Goal: Task Accomplishment & Management: Manage account settings

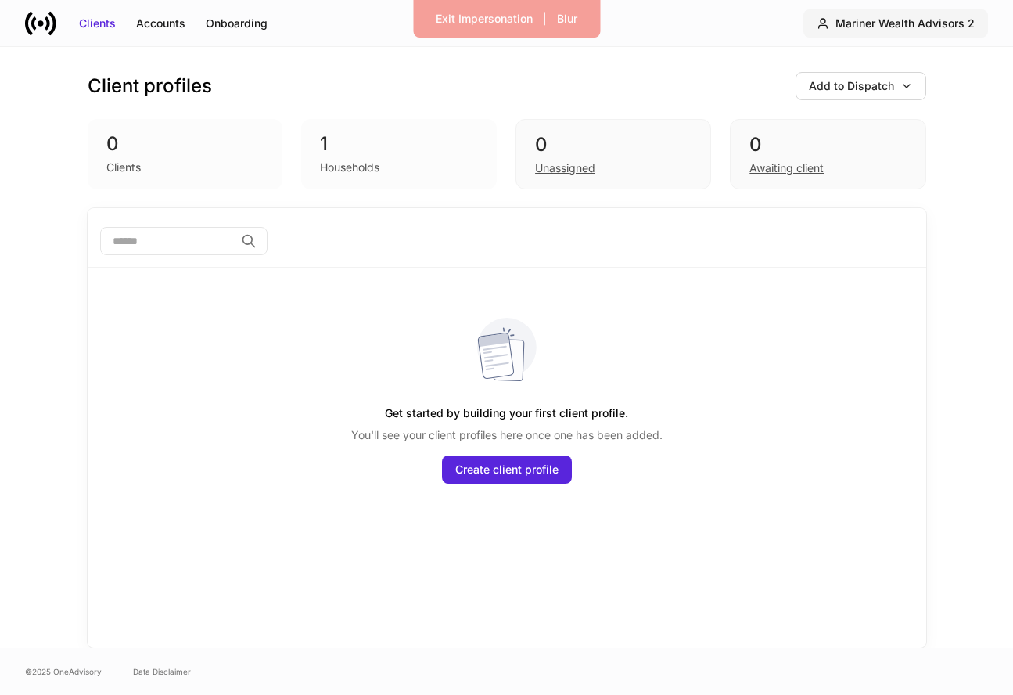
click at [931, 28] on div "Mariner Wealth Advisors 2" at bounding box center [904, 24] width 139 height 16
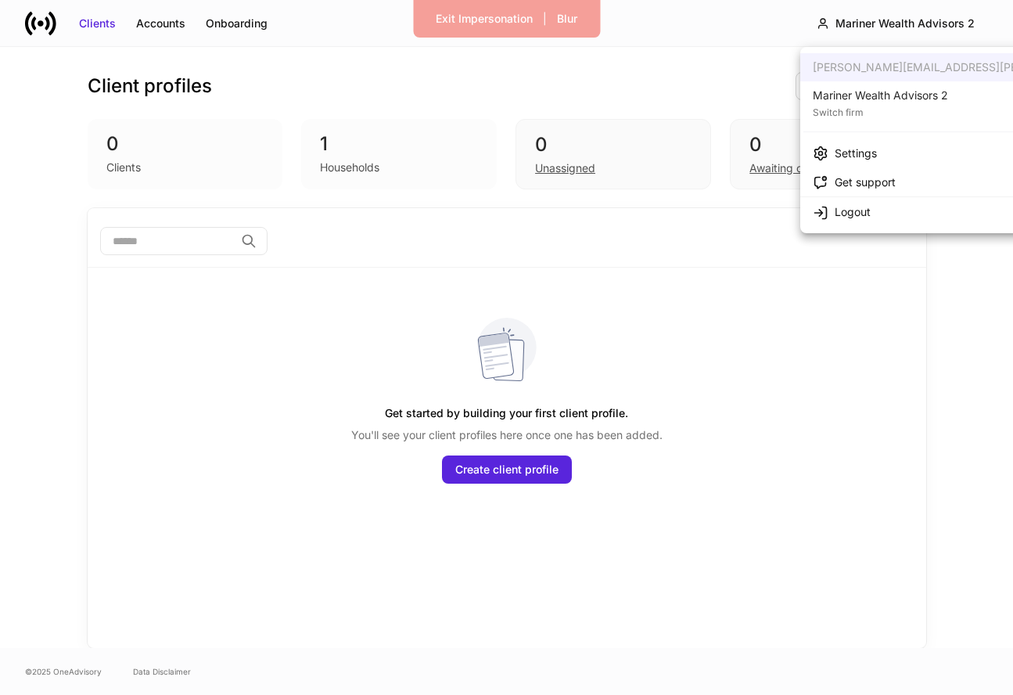
click at [863, 105] on div "Switch firm" at bounding box center [880, 111] width 135 height 16
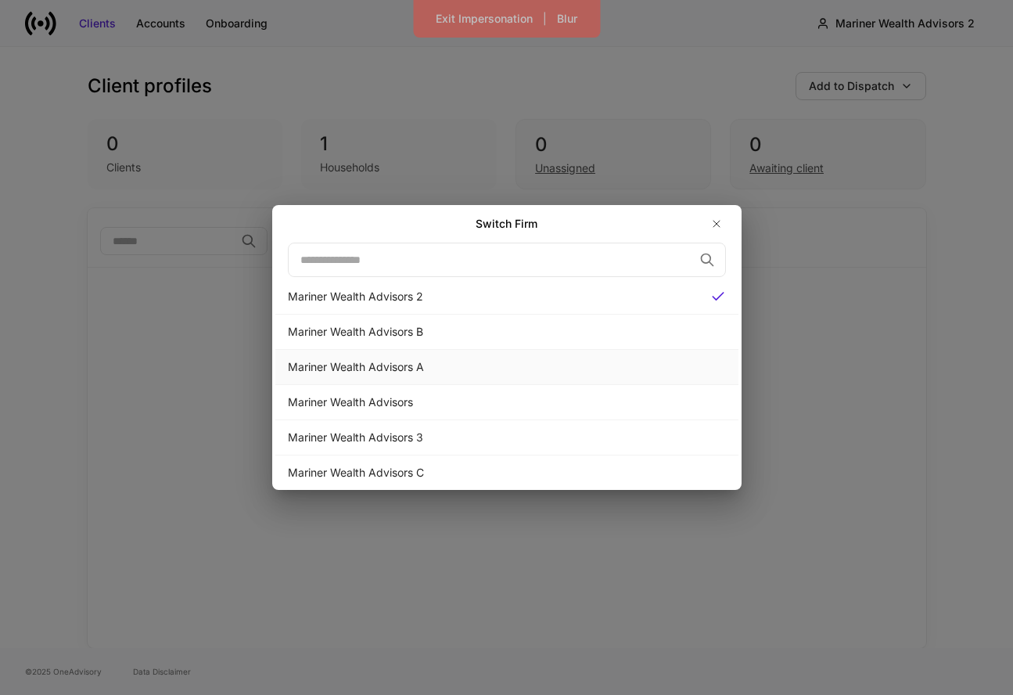
click at [537, 367] on div "Mariner Wealth Advisors A" at bounding box center [507, 367] width 438 height 16
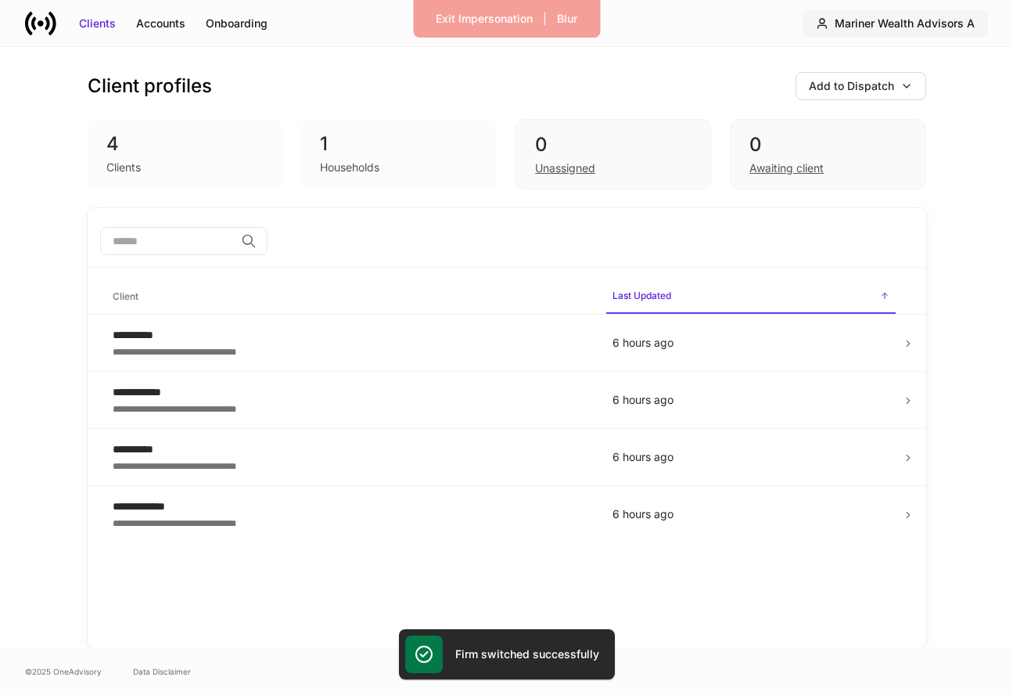
click at [938, 29] on div "Mariner Wealth Advisors A" at bounding box center [905, 24] width 140 height 16
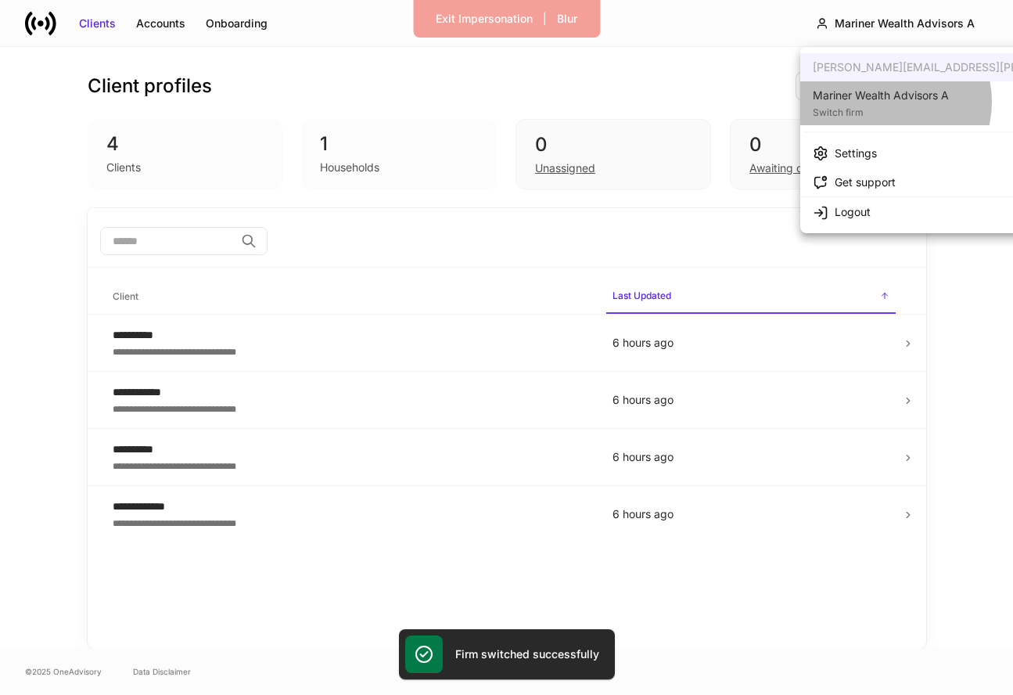
click at [885, 102] on div "Mariner Wealth Advisors A" at bounding box center [881, 96] width 136 height 16
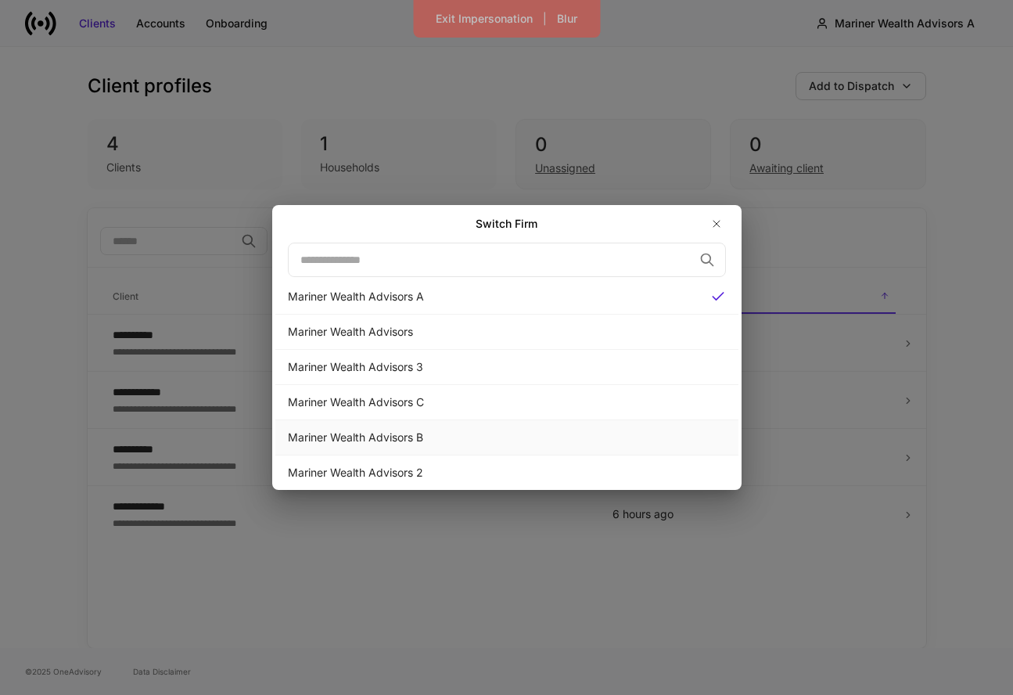
click at [633, 440] on div "Mariner Wealth Advisors B" at bounding box center [507, 437] width 438 height 16
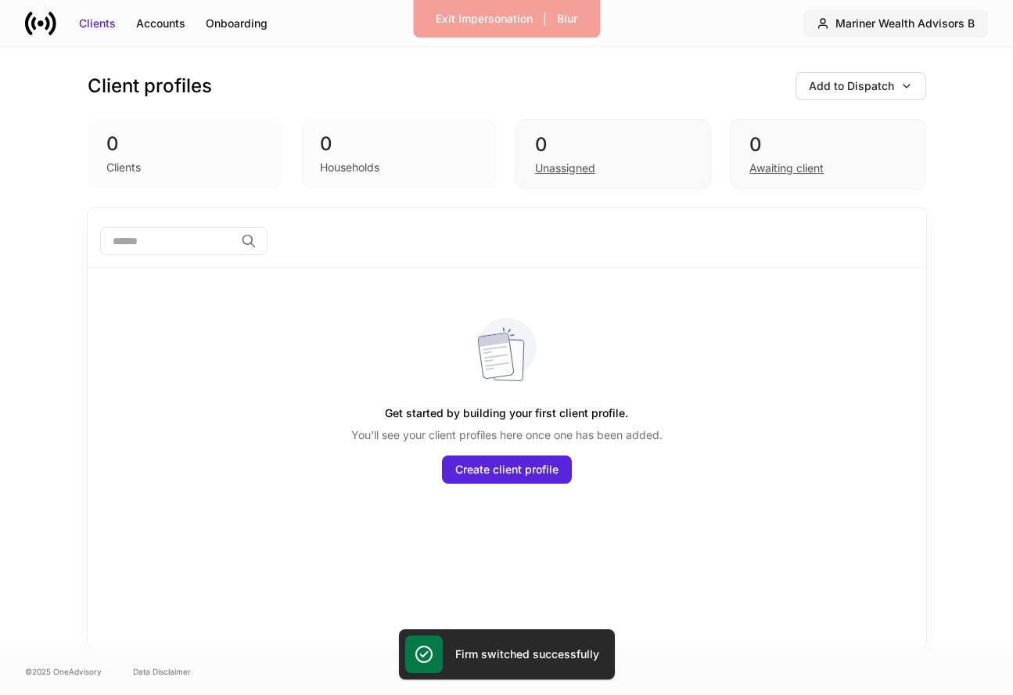
click at [938, 13] on button "Mariner Wealth Advisors B" at bounding box center [895, 23] width 185 height 28
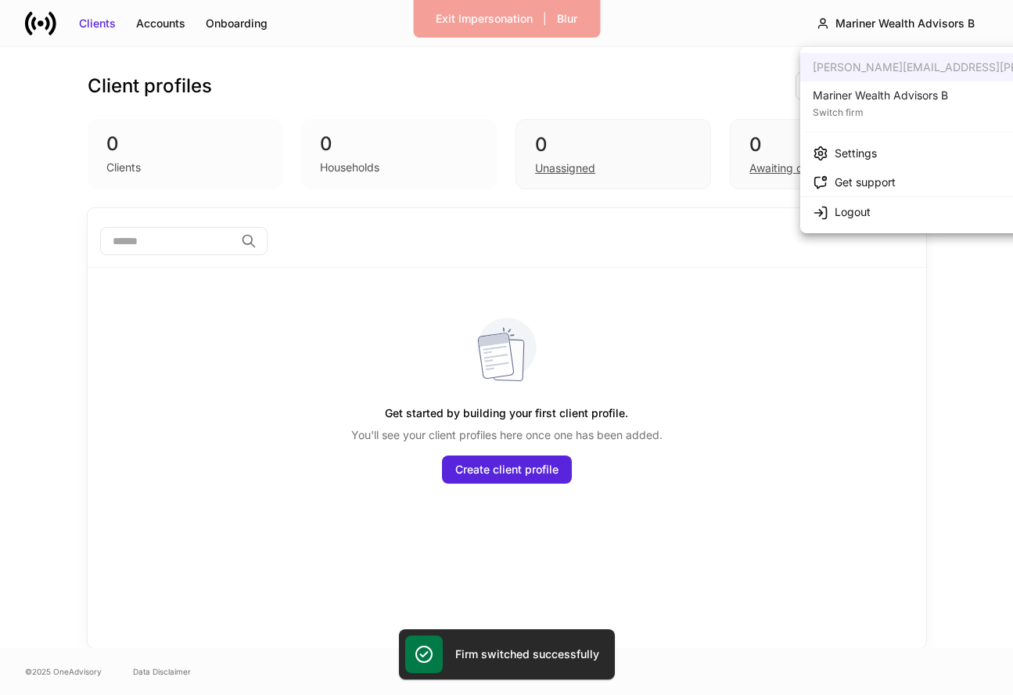
click at [901, 92] on div "Mariner Wealth Advisors B" at bounding box center [880, 96] width 135 height 16
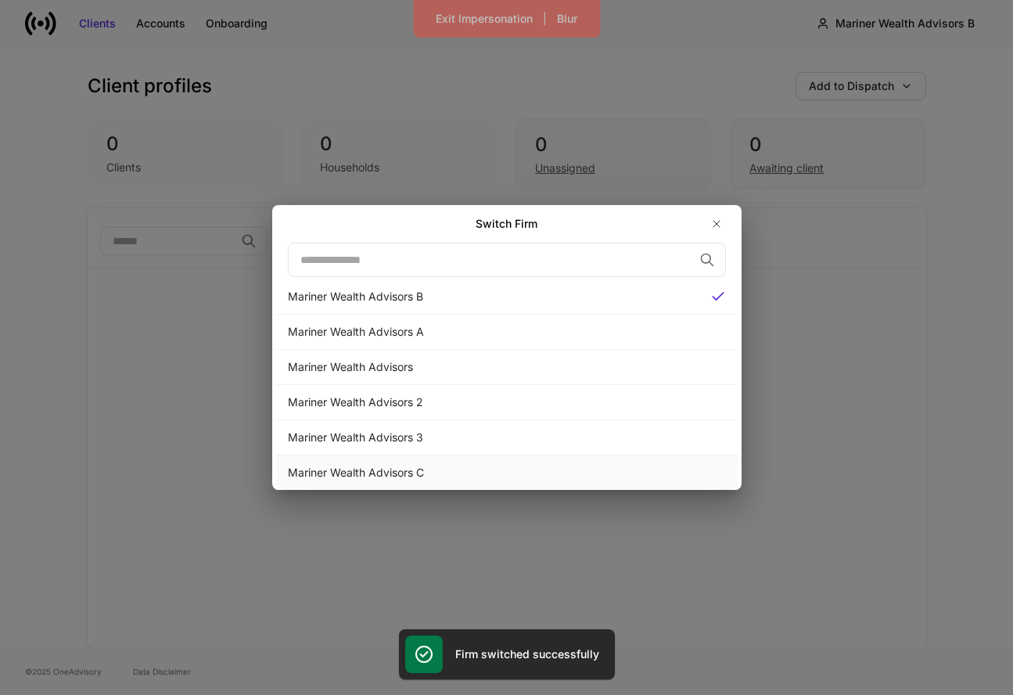
click at [581, 478] on div "Mariner Wealth Advisors C" at bounding box center [507, 473] width 438 height 16
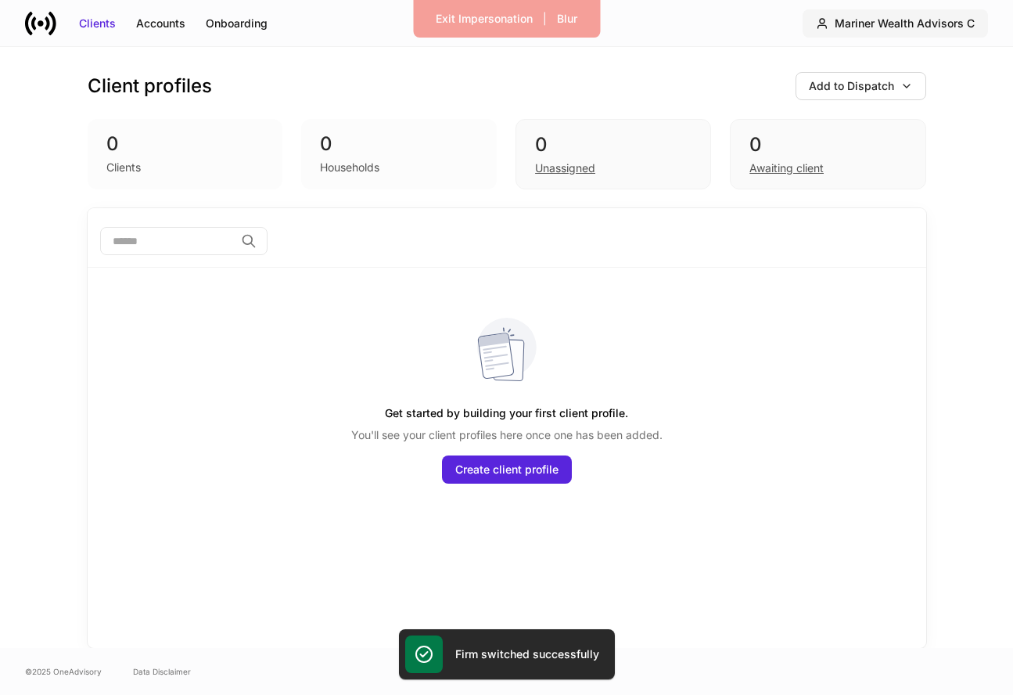
click at [898, 27] on div "Mariner Wealth Advisors C" at bounding box center [905, 24] width 140 height 16
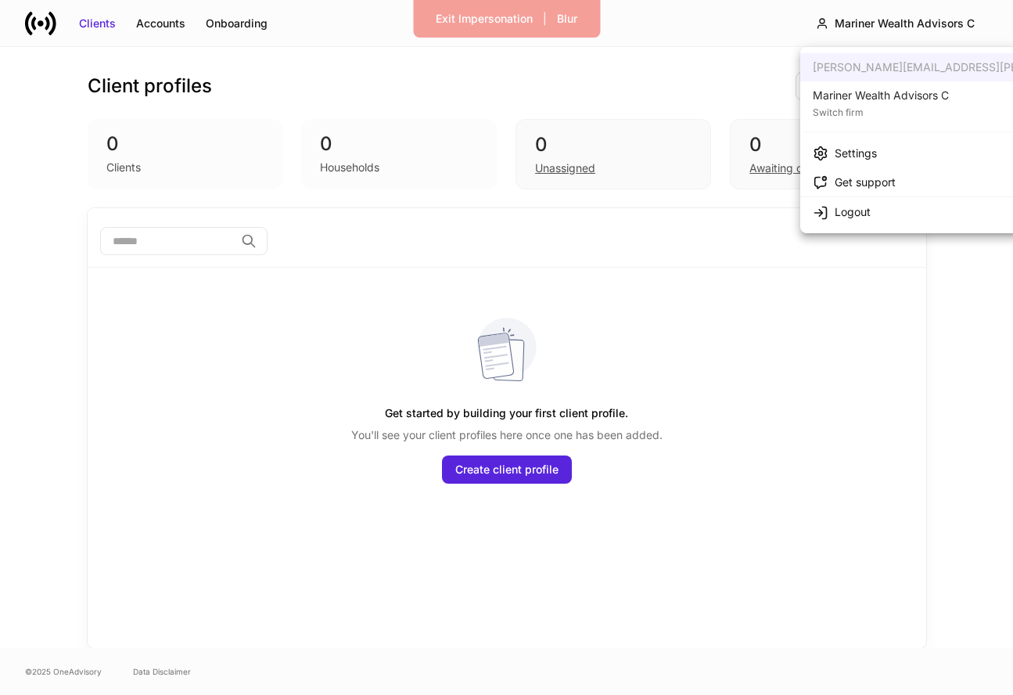
click at [896, 103] on div "Switch firm" at bounding box center [881, 111] width 136 height 16
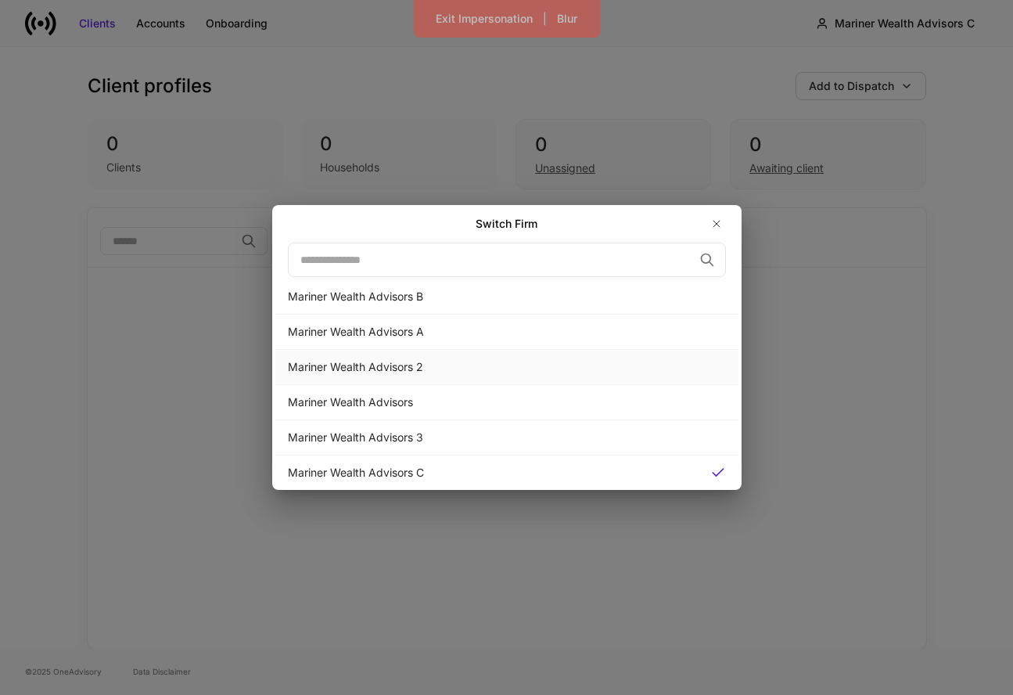
click at [523, 364] on div "Mariner Wealth Advisors 2" at bounding box center [507, 367] width 438 height 16
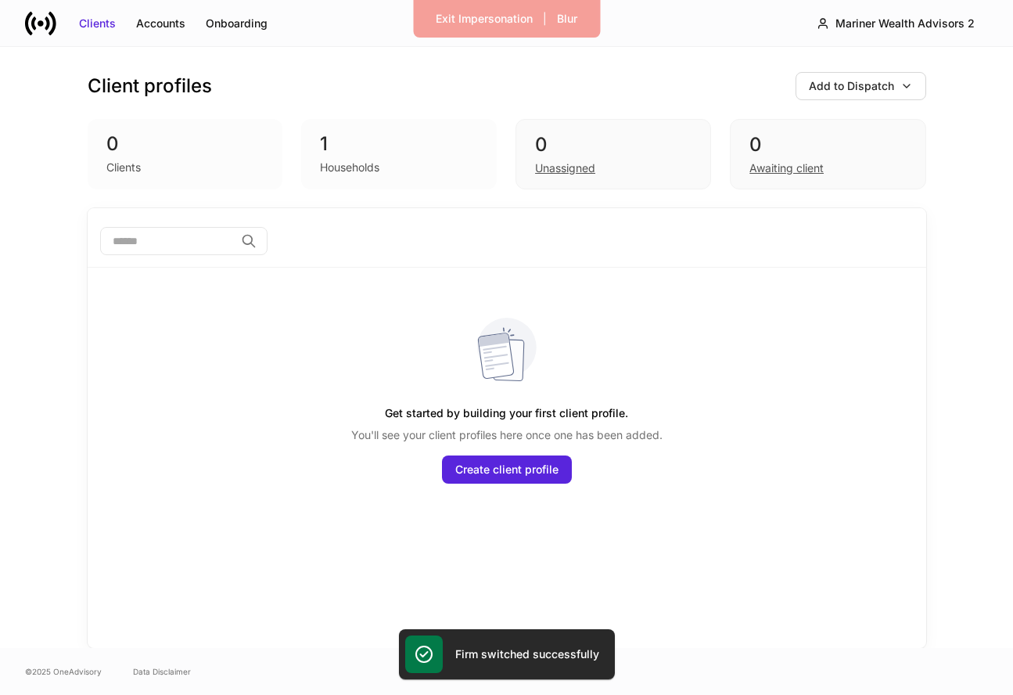
click at [350, 163] on div "Households" at bounding box center [349, 168] width 59 height 16
click at [583, 167] on div "Unassigned" at bounding box center [565, 168] width 60 height 16
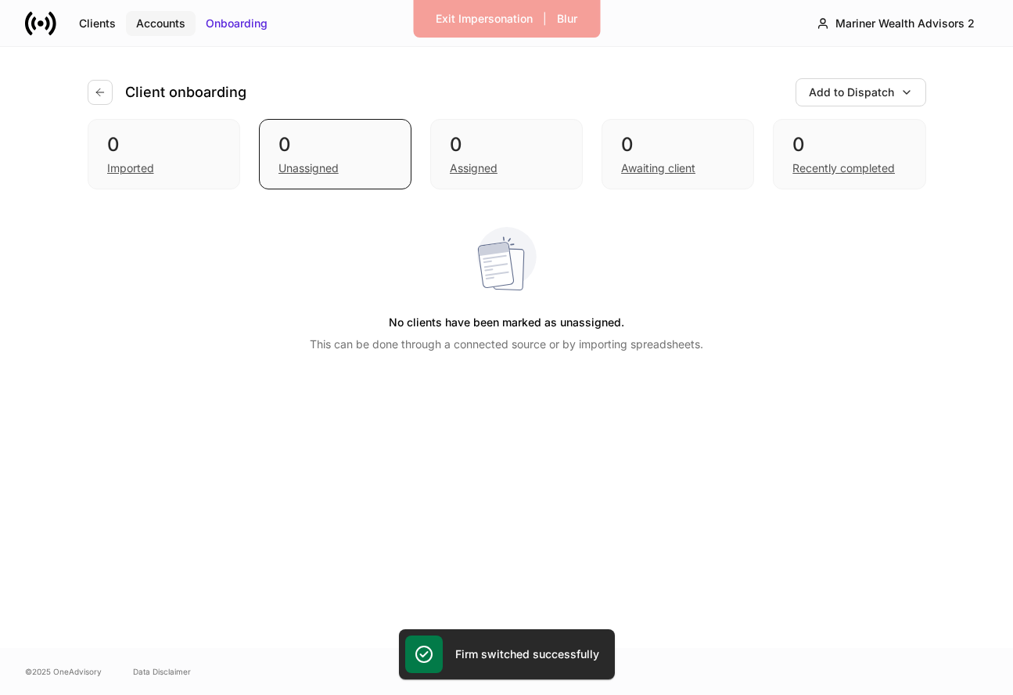
click at [149, 25] on div "Accounts" at bounding box center [160, 24] width 49 height 16
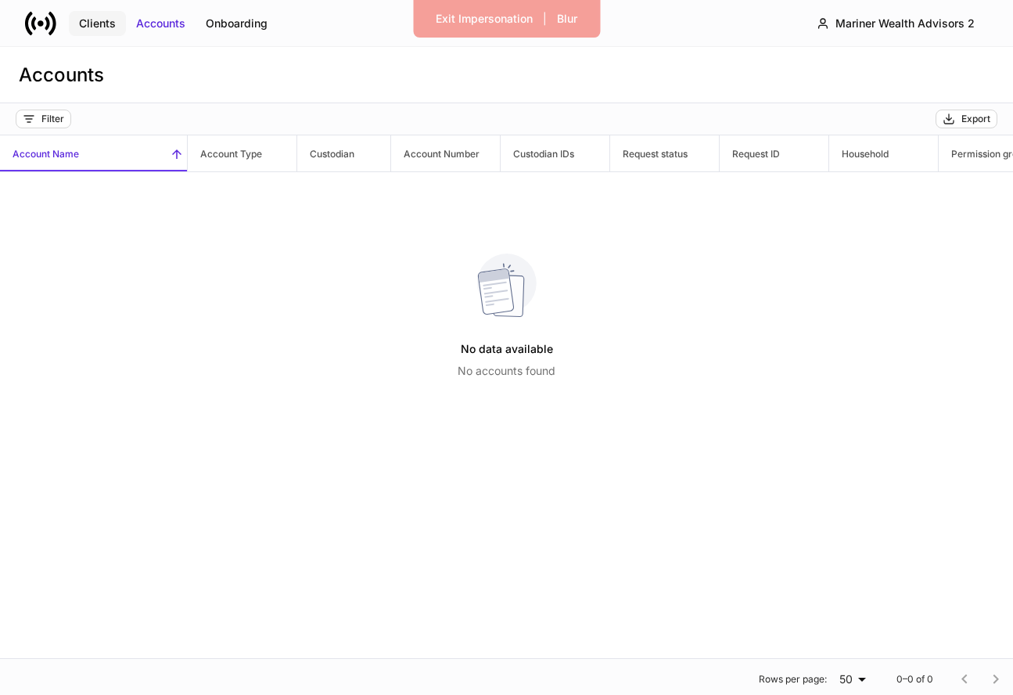
click at [106, 25] on div "Clients" at bounding box center [97, 24] width 37 height 16
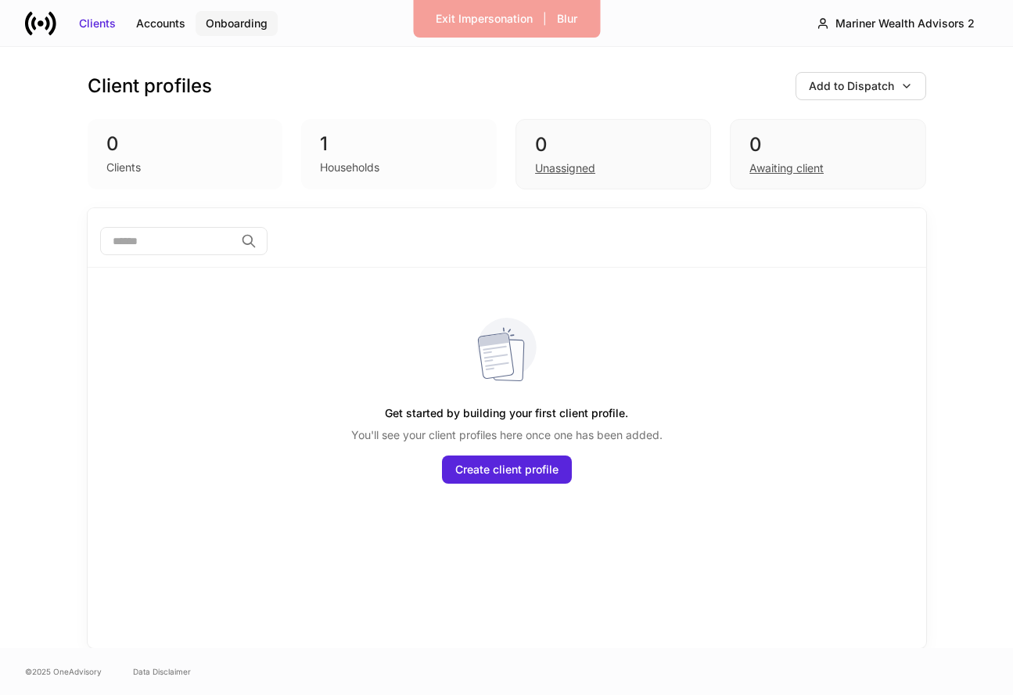
click at [235, 24] on div "Onboarding" at bounding box center [237, 24] width 62 height 16
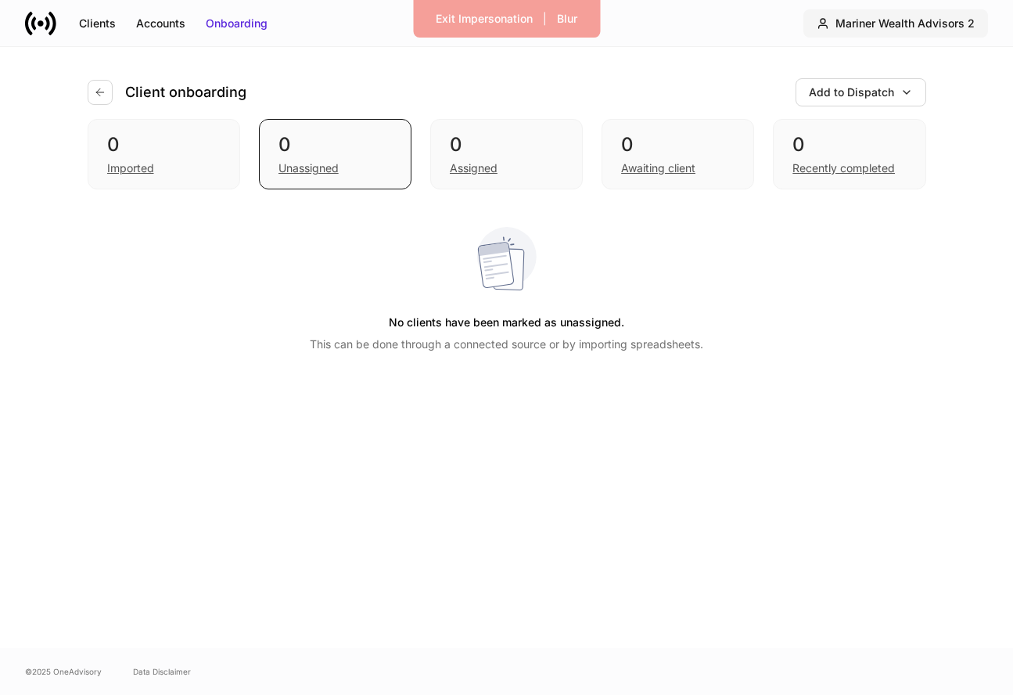
click at [934, 23] on div "Mariner Wealth Advisors 2" at bounding box center [904, 24] width 139 height 16
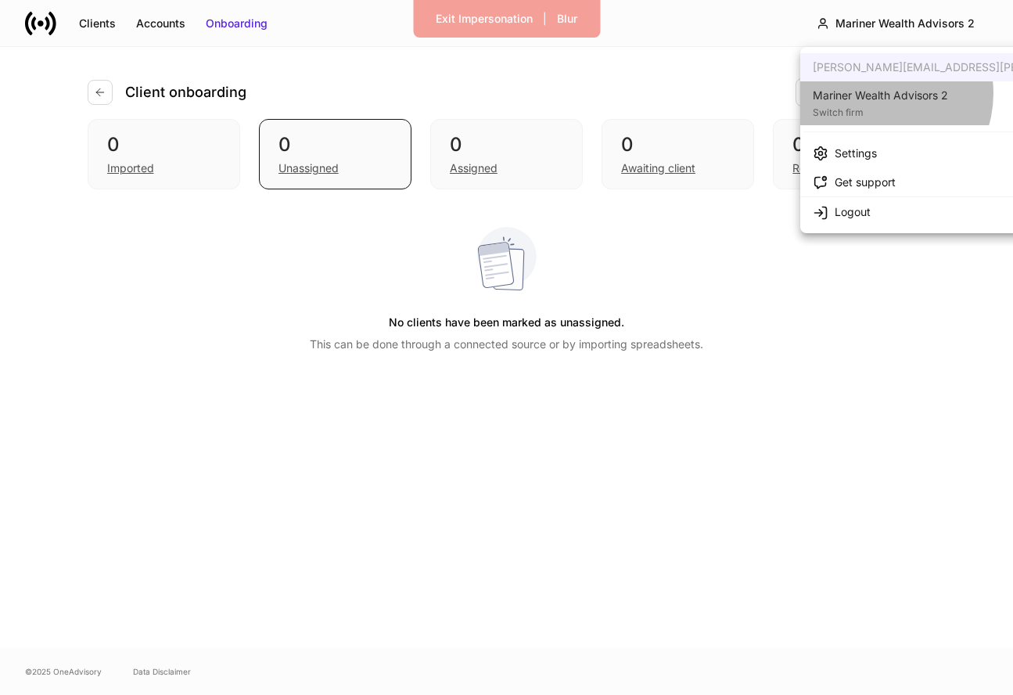
click at [875, 93] on div "Mariner Wealth Advisors 2" at bounding box center [880, 96] width 135 height 16
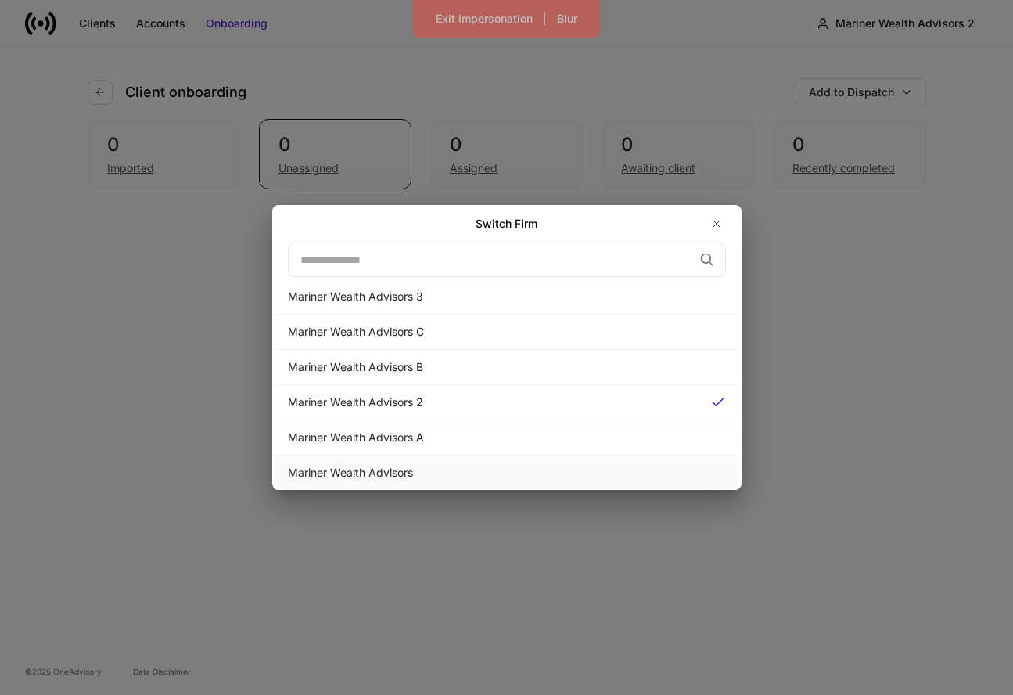
click at [567, 479] on div "Mariner Wealth Advisors" at bounding box center [507, 473] width 438 height 16
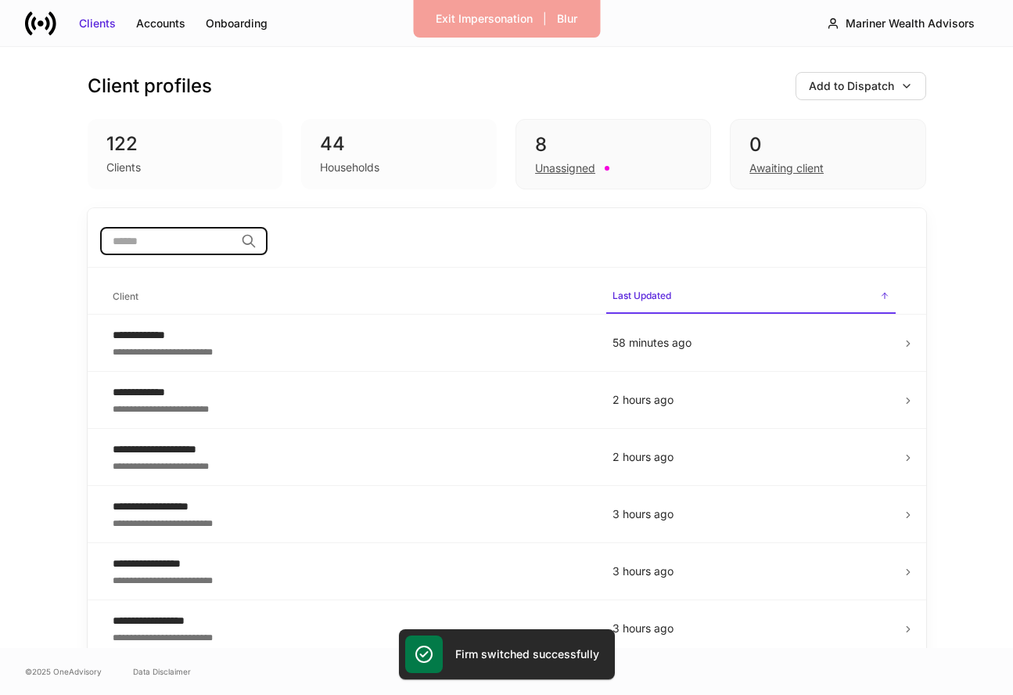
click at [235, 239] on input "search" at bounding box center [167, 241] width 135 height 28
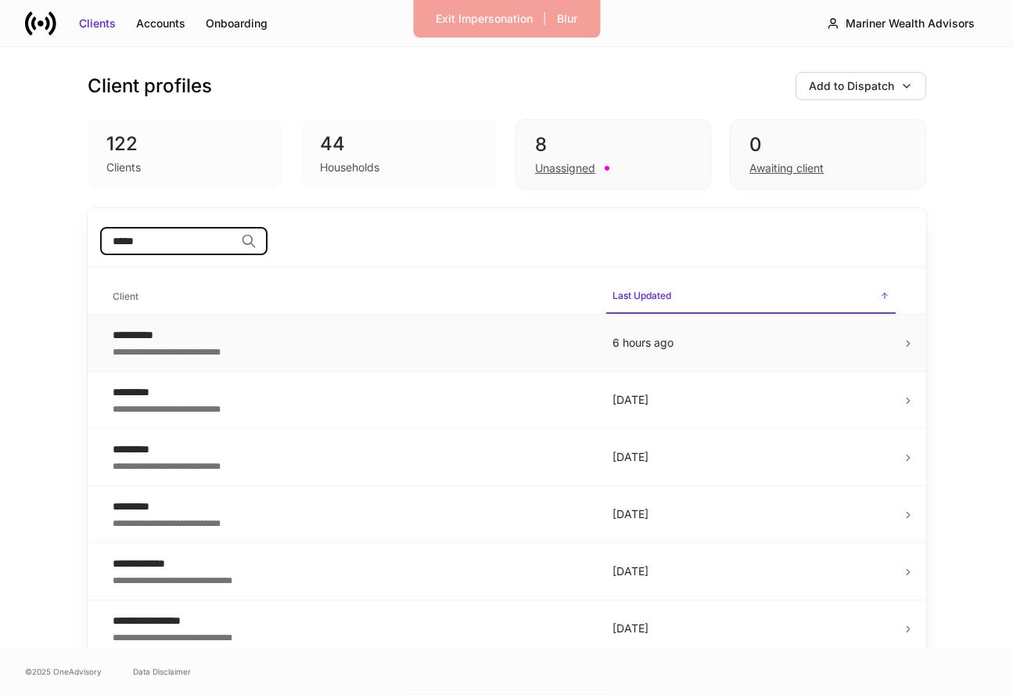
type input "****"
click at [215, 346] on div "**********" at bounding box center [350, 351] width 475 height 16
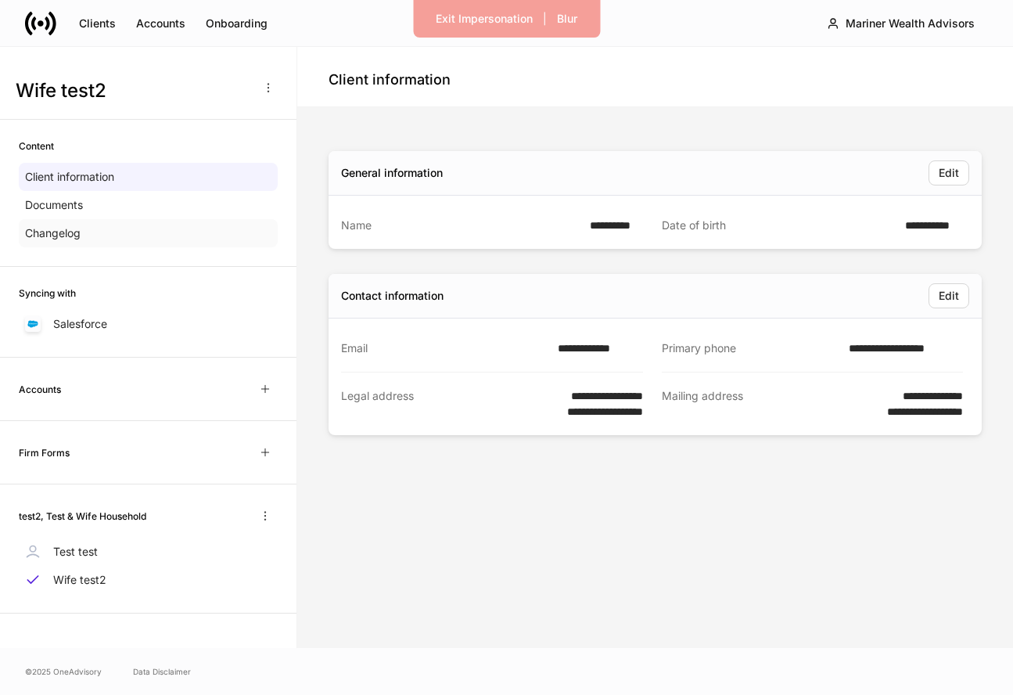
click at [188, 232] on div "Changelog" at bounding box center [148, 233] width 259 height 28
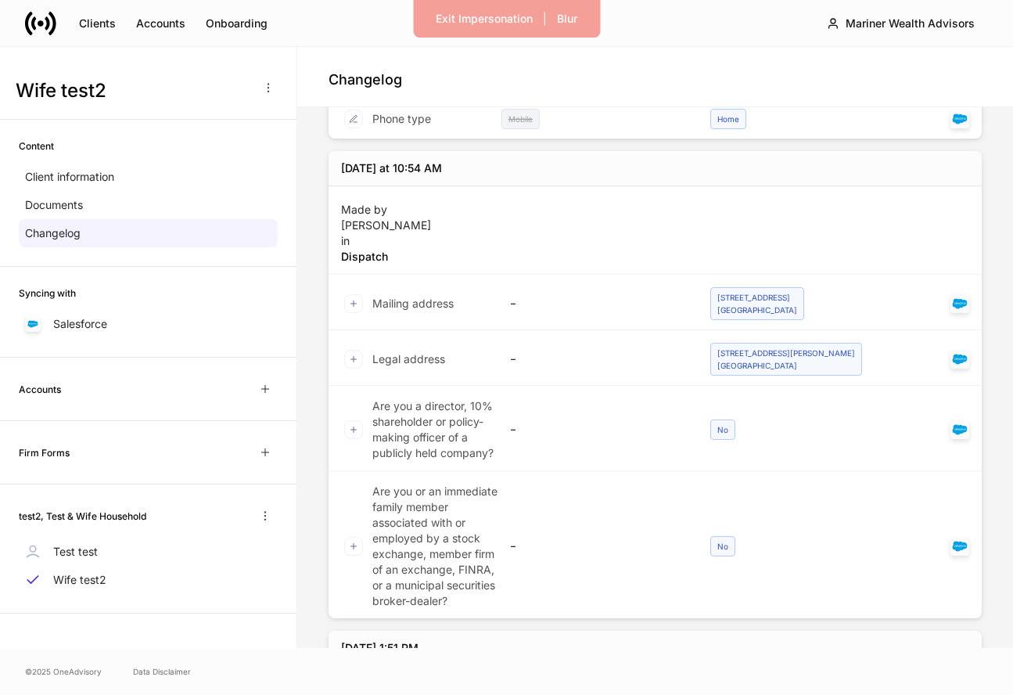
scroll to position [998, 0]
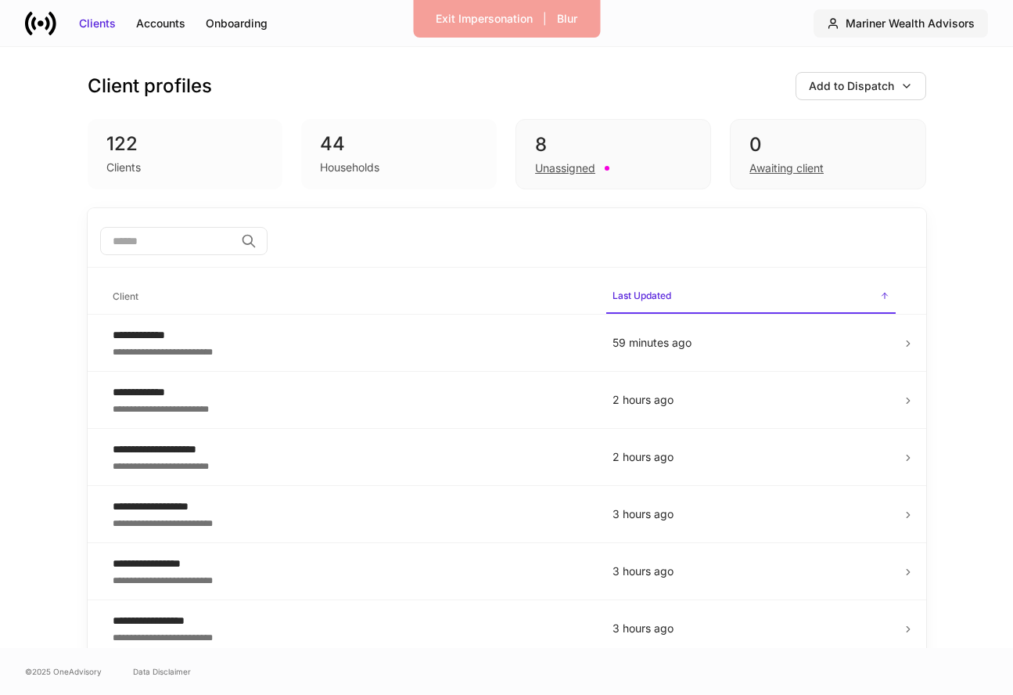
click at [856, 22] on div "Mariner Wealth Advisors" at bounding box center [909, 24] width 129 height 16
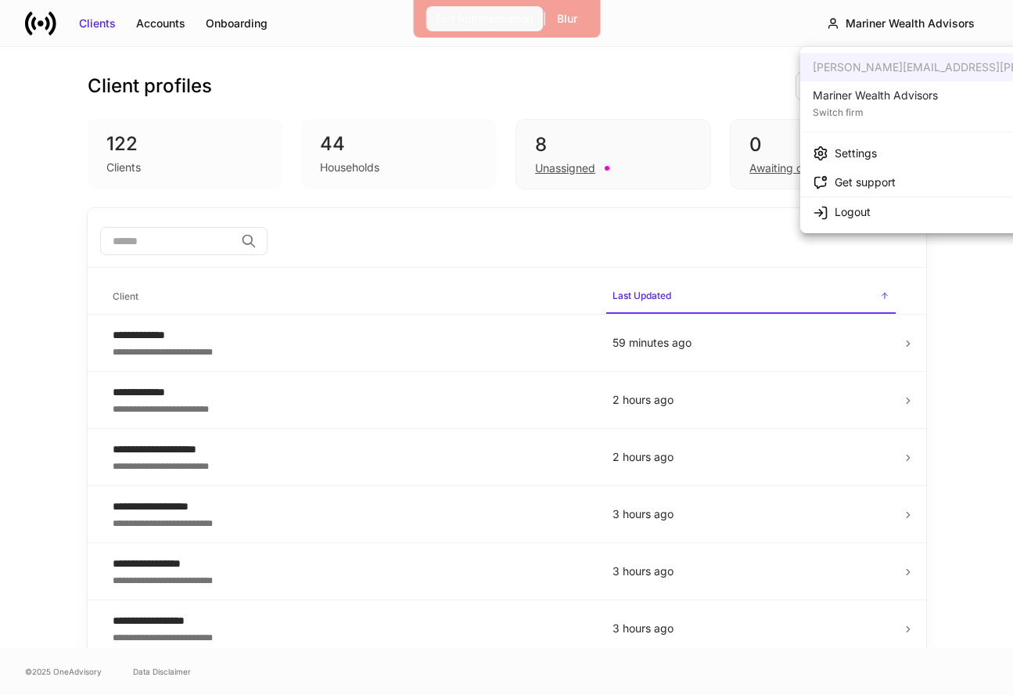
click at [500, 19] on div "Exit Impersonation" at bounding box center [484, 19] width 97 height 16
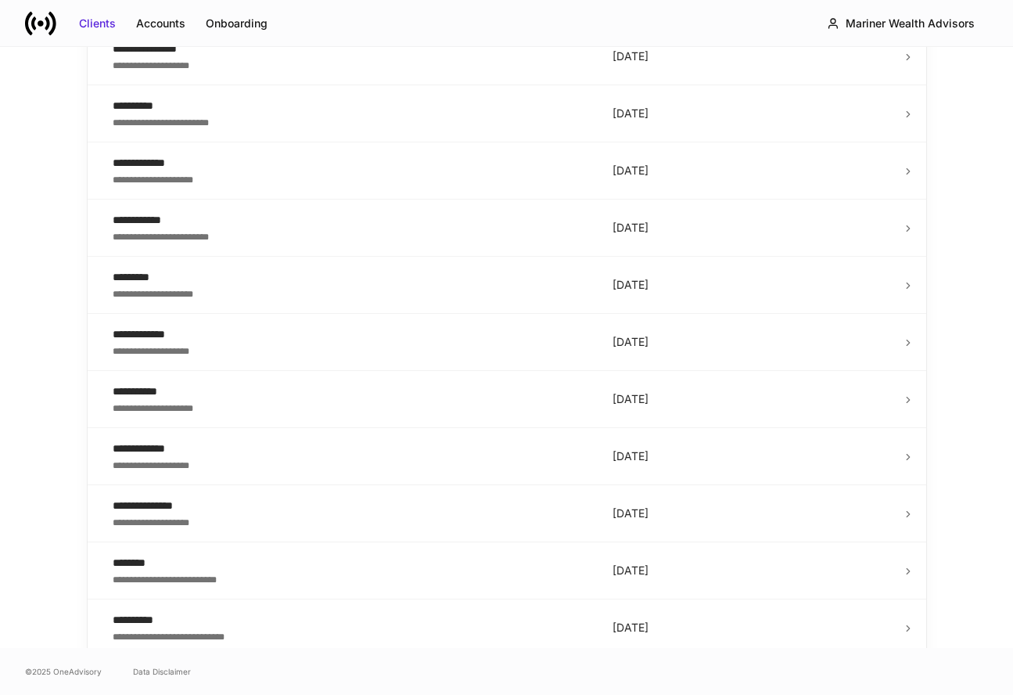
scroll to position [1294, 0]
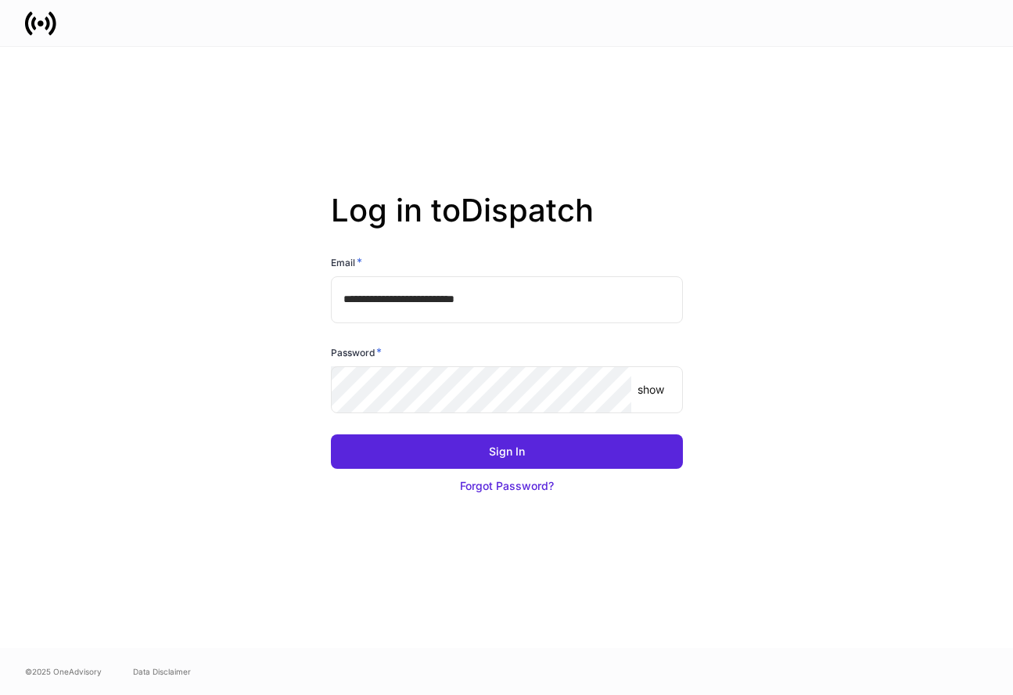
click at [520, 287] on input "**********" at bounding box center [507, 299] width 352 height 47
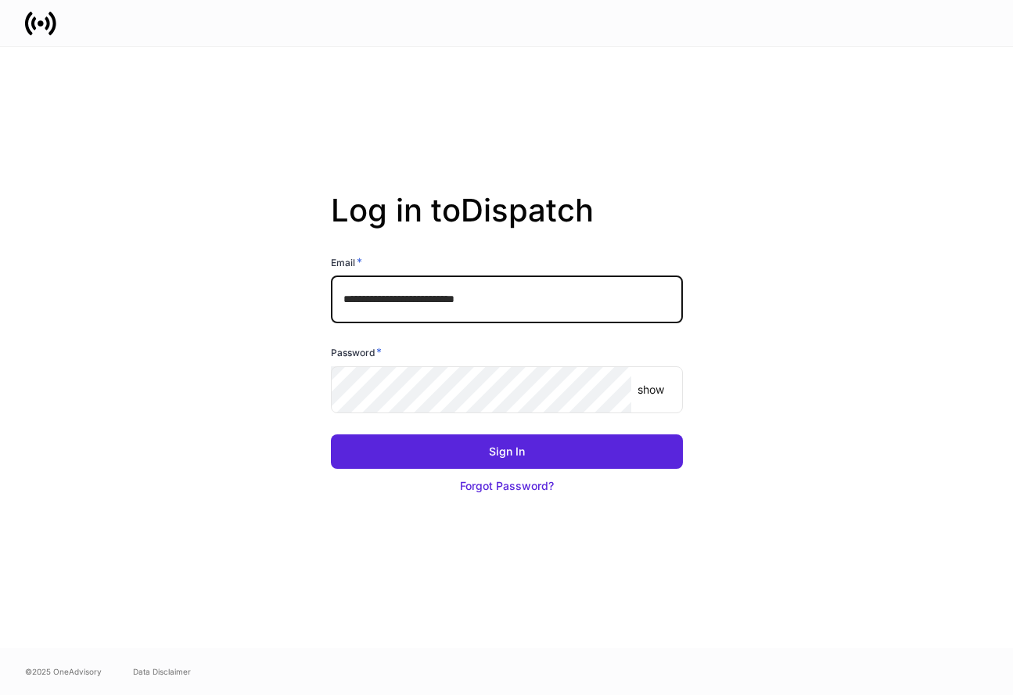
click at [520, 287] on input "**********" at bounding box center [507, 299] width 352 height 47
type input "**********"
